Goal: Task Accomplishment & Management: Manage account settings

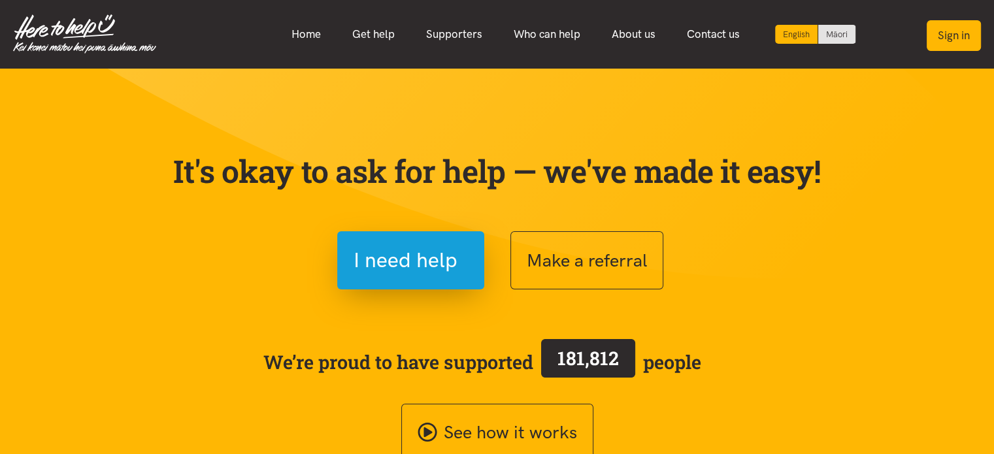
click at [960, 37] on button "Sign in" at bounding box center [953, 35] width 54 height 31
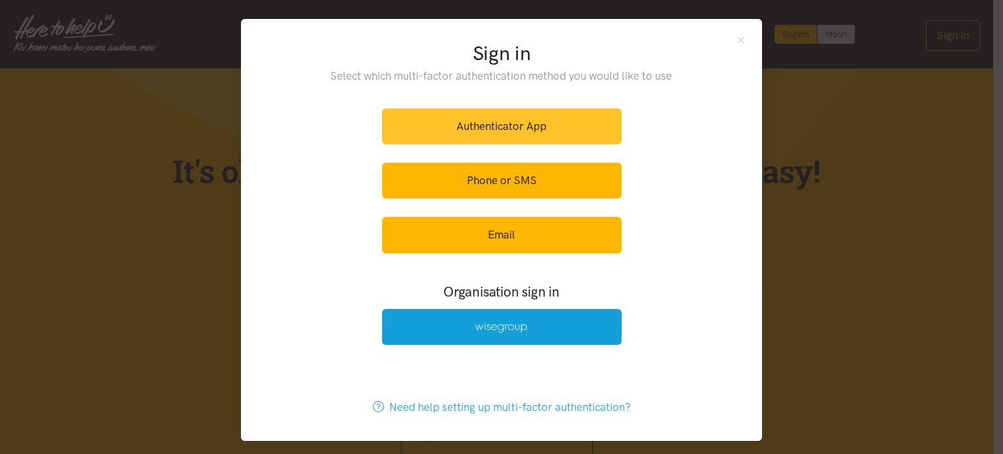
click at [468, 127] on link "Authenticator App" at bounding box center [502, 126] width 240 height 36
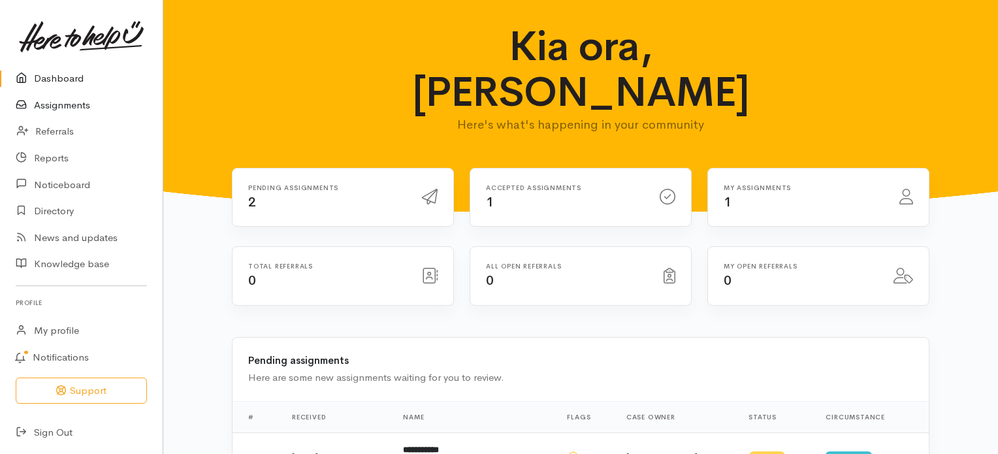
click at [84, 105] on link "Assignments" at bounding box center [81, 105] width 163 height 27
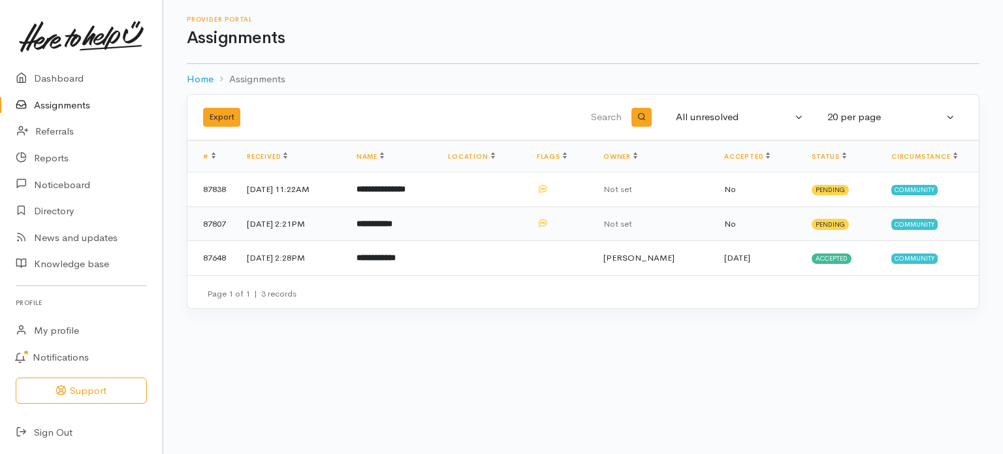
click at [393, 223] on b "**********" at bounding box center [375, 223] width 36 height 8
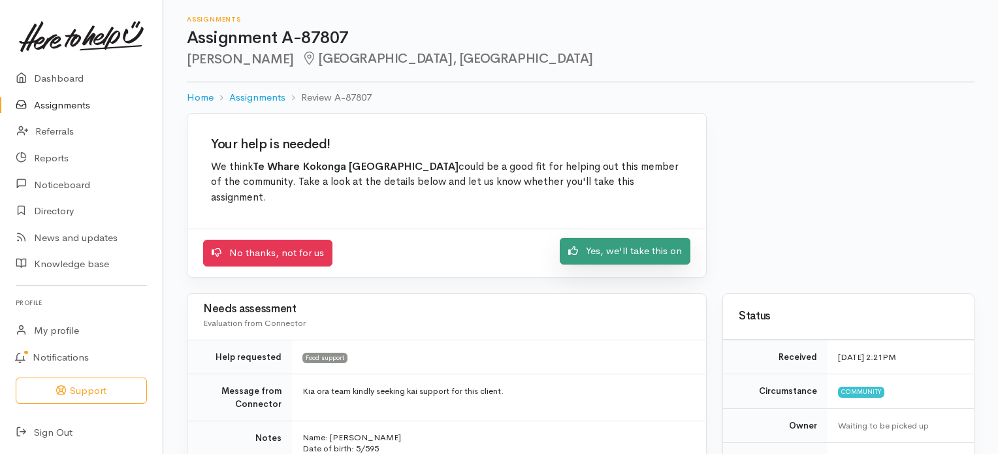
click at [622, 244] on link "Yes, we'll take this on" at bounding box center [625, 251] width 131 height 27
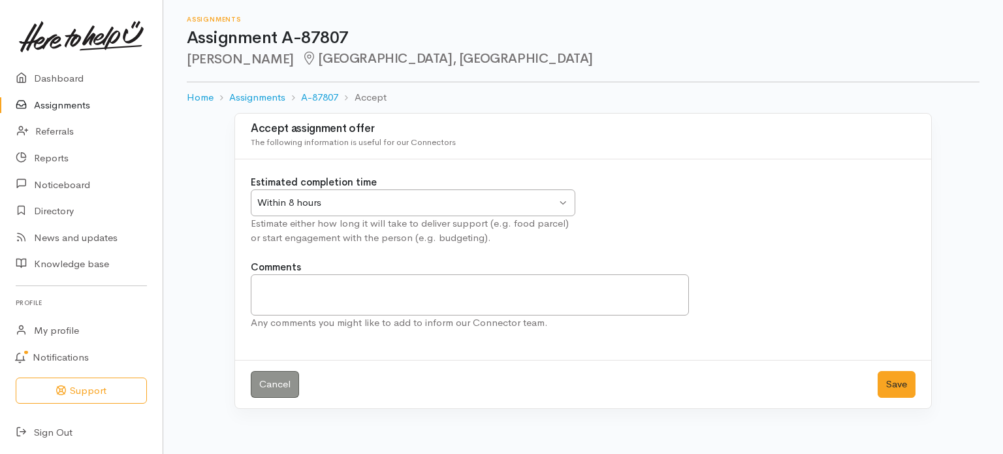
click at [563, 204] on div "Within 8 hours Within 8 hours" at bounding box center [413, 202] width 325 height 27
click at [900, 378] on button "Save" at bounding box center [897, 384] width 38 height 27
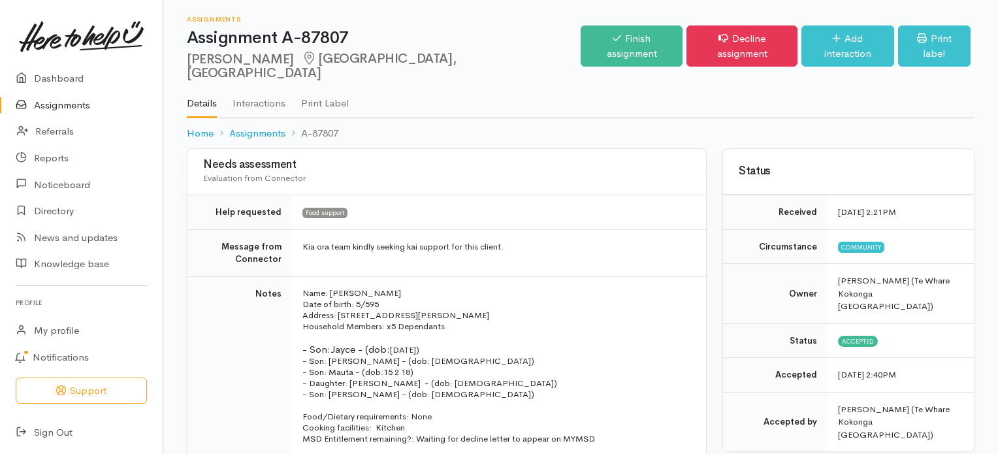
click at [69, 106] on link "Assignments" at bounding box center [81, 105] width 163 height 27
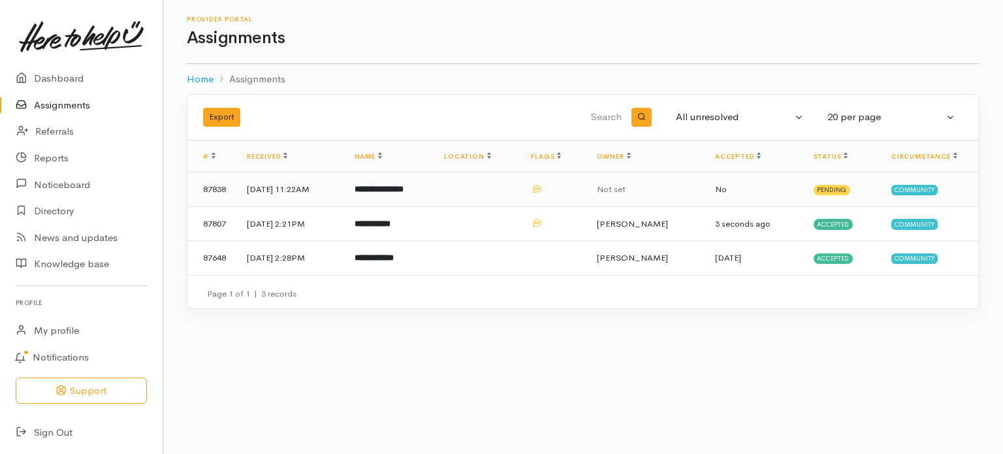
click at [398, 189] on b "**********" at bounding box center [379, 189] width 49 height 8
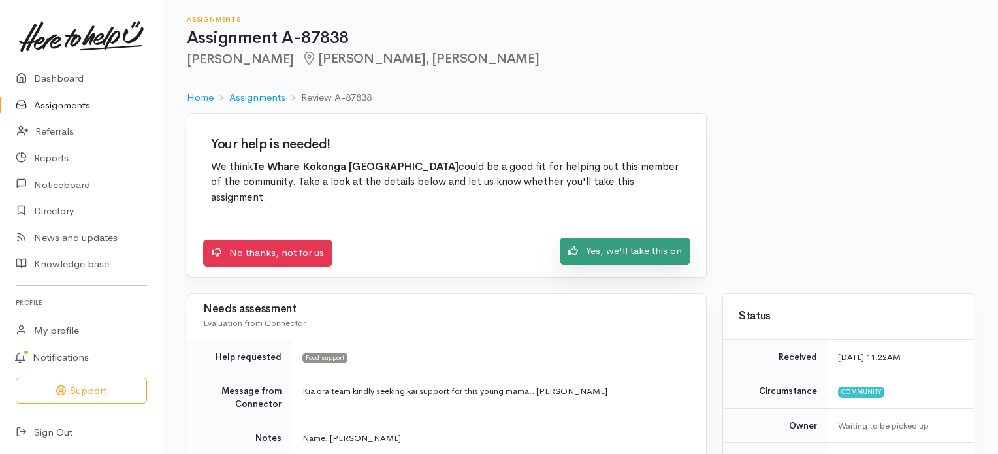
click at [628, 245] on link "Yes, we'll take this on" at bounding box center [625, 251] width 131 height 27
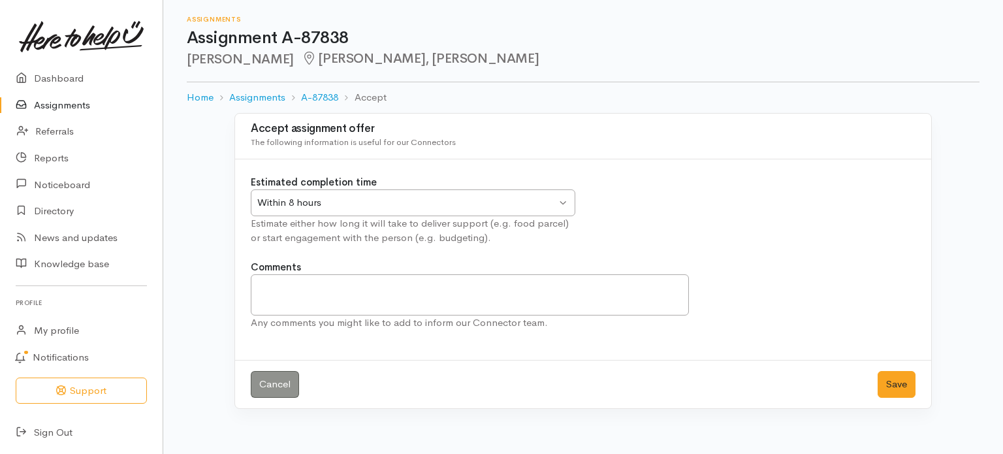
click at [566, 201] on div "Within 8 hours Within 8 hours" at bounding box center [413, 202] width 325 height 27
click at [898, 378] on button "Save" at bounding box center [897, 384] width 38 height 27
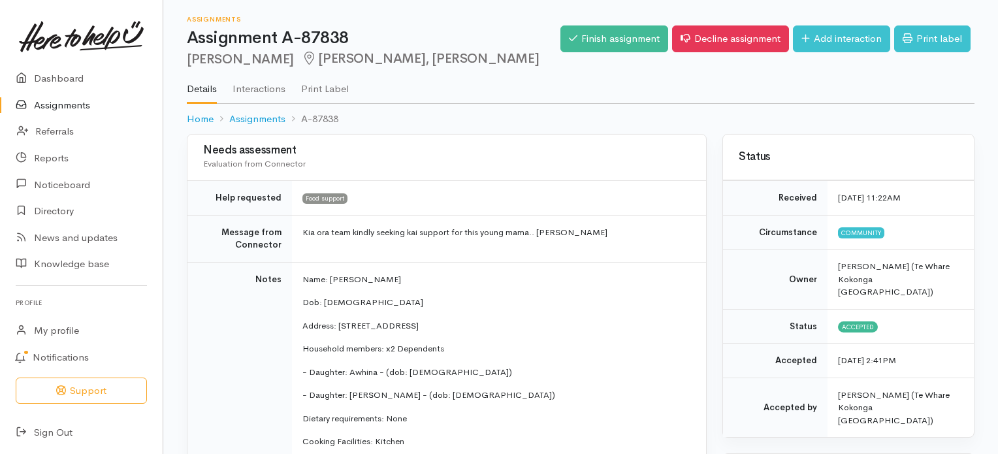
click at [62, 106] on link "Assignments" at bounding box center [81, 105] width 163 height 27
